Goal: Transaction & Acquisition: Obtain resource

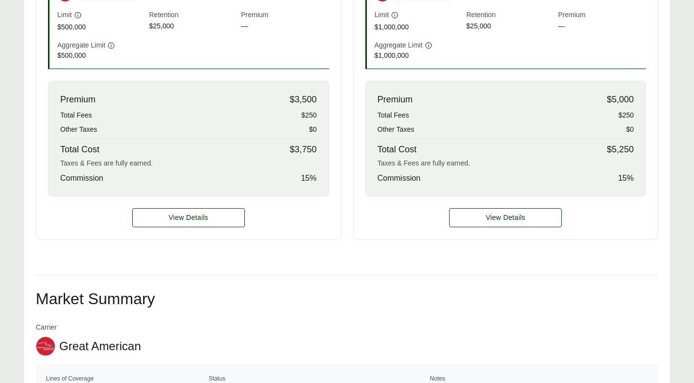
scroll to position [392, 0]
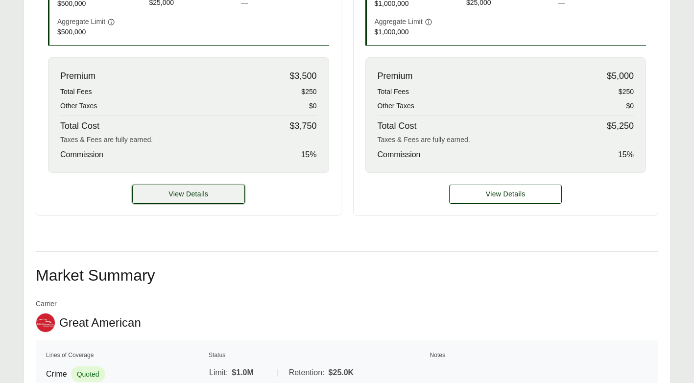
click at [221, 195] on button "View Details" at bounding box center [188, 194] width 113 height 19
click at [199, 193] on span "View Details" at bounding box center [189, 194] width 40 height 10
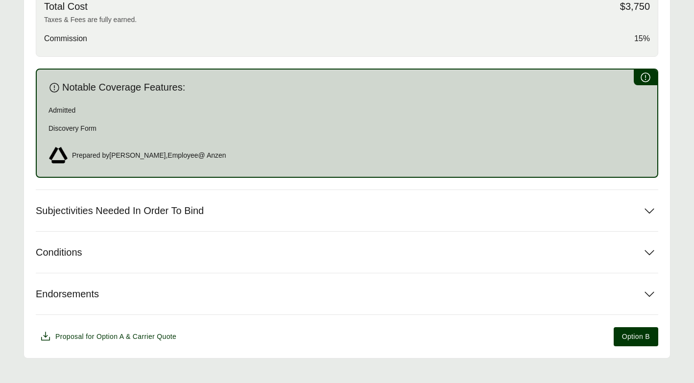
scroll to position [521, 0]
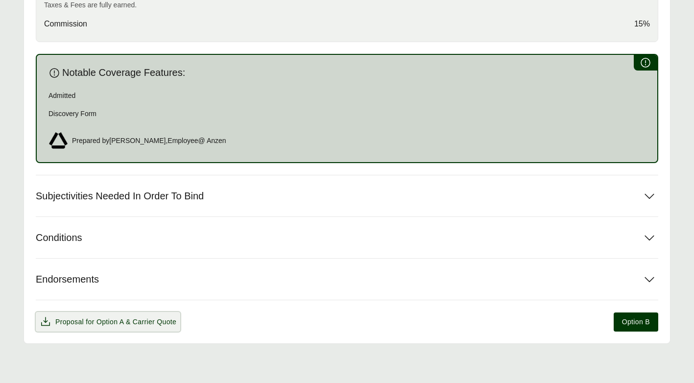
click at [80, 317] on span "Proposal for Option A & Carrier Quote" at bounding box center [115, 322] width 121 height 10
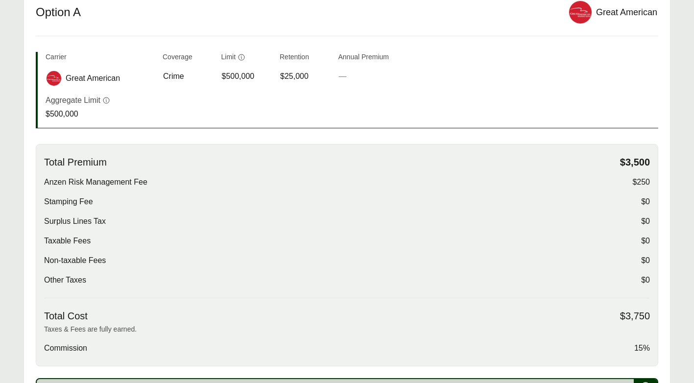
scroll to position [178, 0]
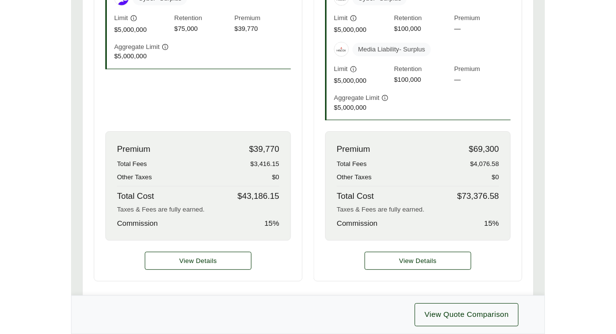
scroll to position [392, 0]
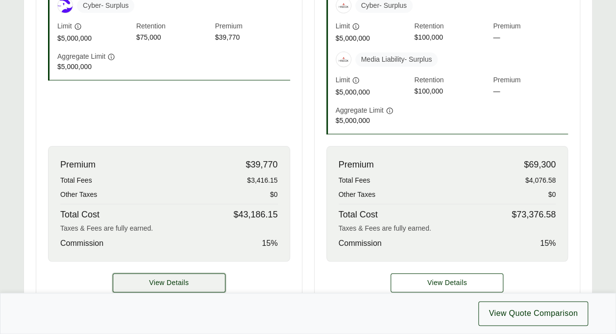
click at [180, 283] on span "View Details" at bounding box center [169, 283] width 40 height 10
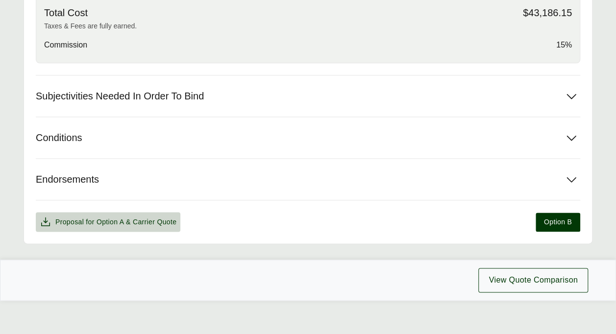
scroll to position [503, 0]
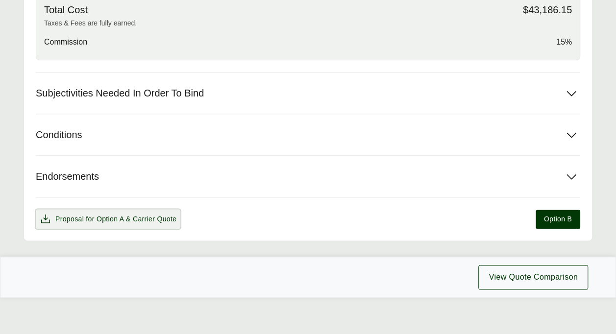
click at [107, 217] on span "Option A" at bounding box center [110, 219] width 27 height 8
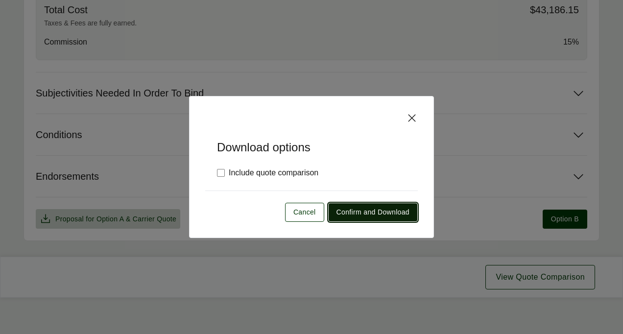
click at [366, 208] on span "Confirm and Download" at bounding box center [373, 212] width 73 height 10
